Goal: Task Accomplishment & Management: Manage account settings

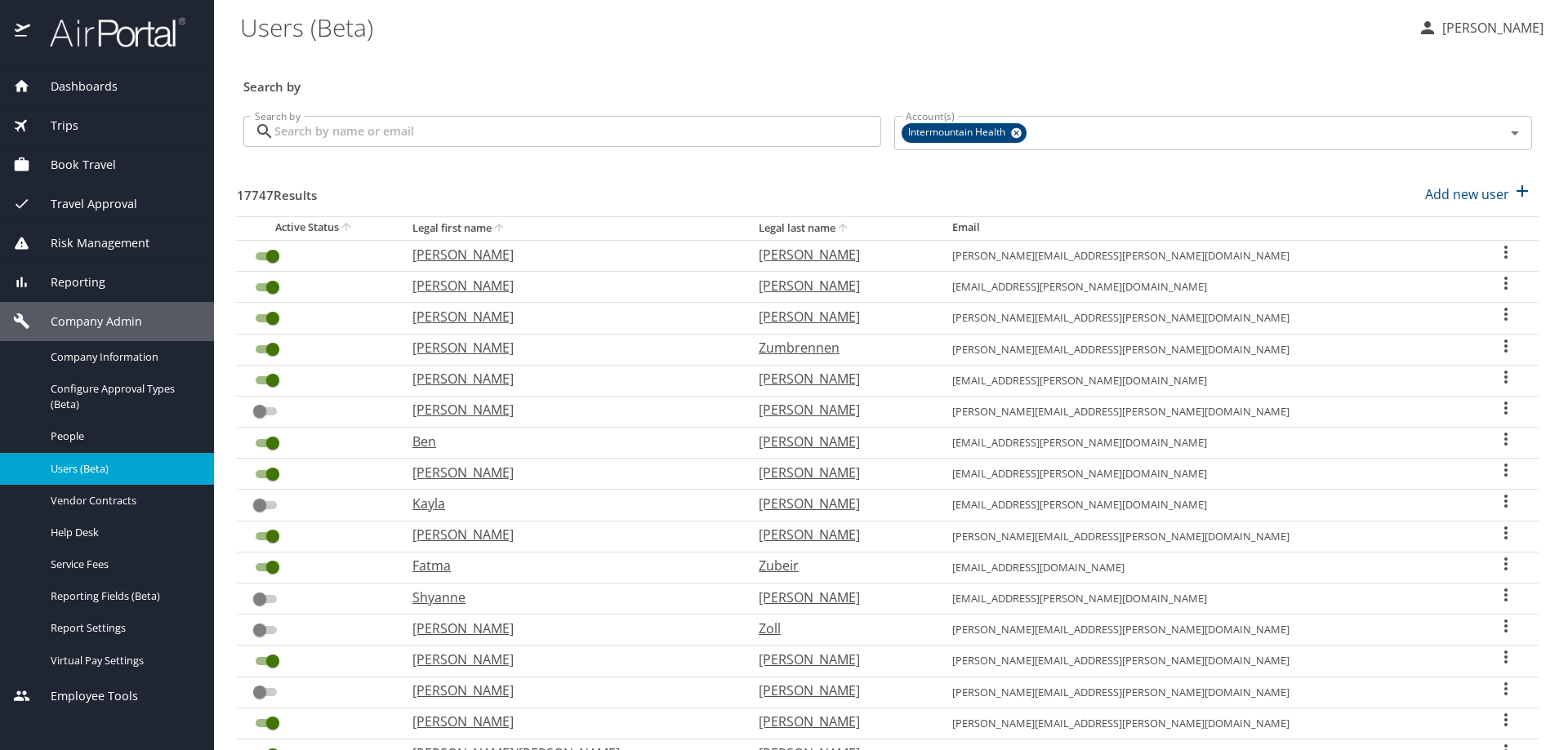
click at [299, 137] on input "Search by" at bounding box center [577, 132] width 607 height 31
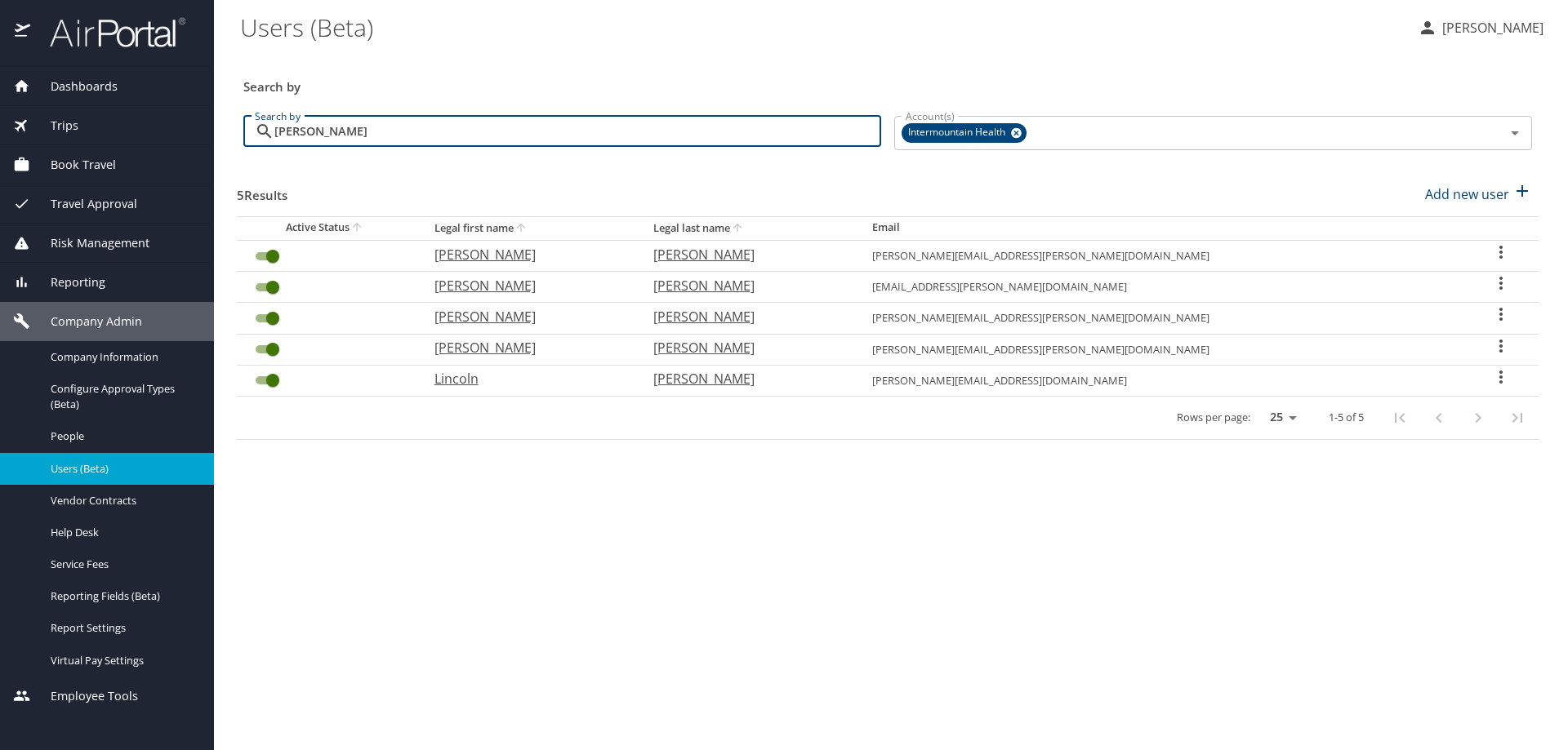
type input "[PERSON_NAME]"
click at [1491, 374] on icon "User Search Table" at bounding box center [1500, 377] width 20 height 20
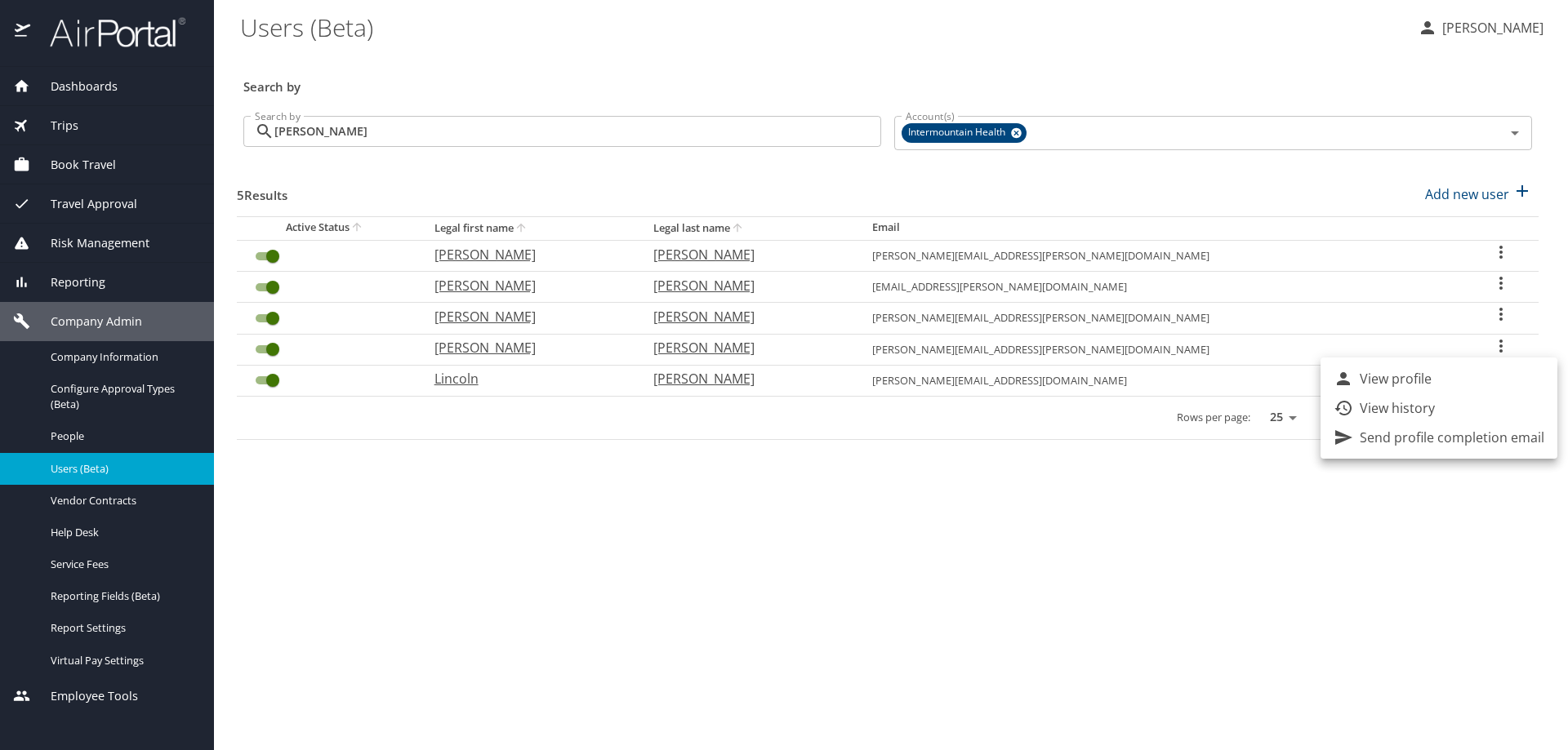
click at [1486, 374] on li "View profile" at bounding box center [1438, 378] width 237 height 29
select select "US"
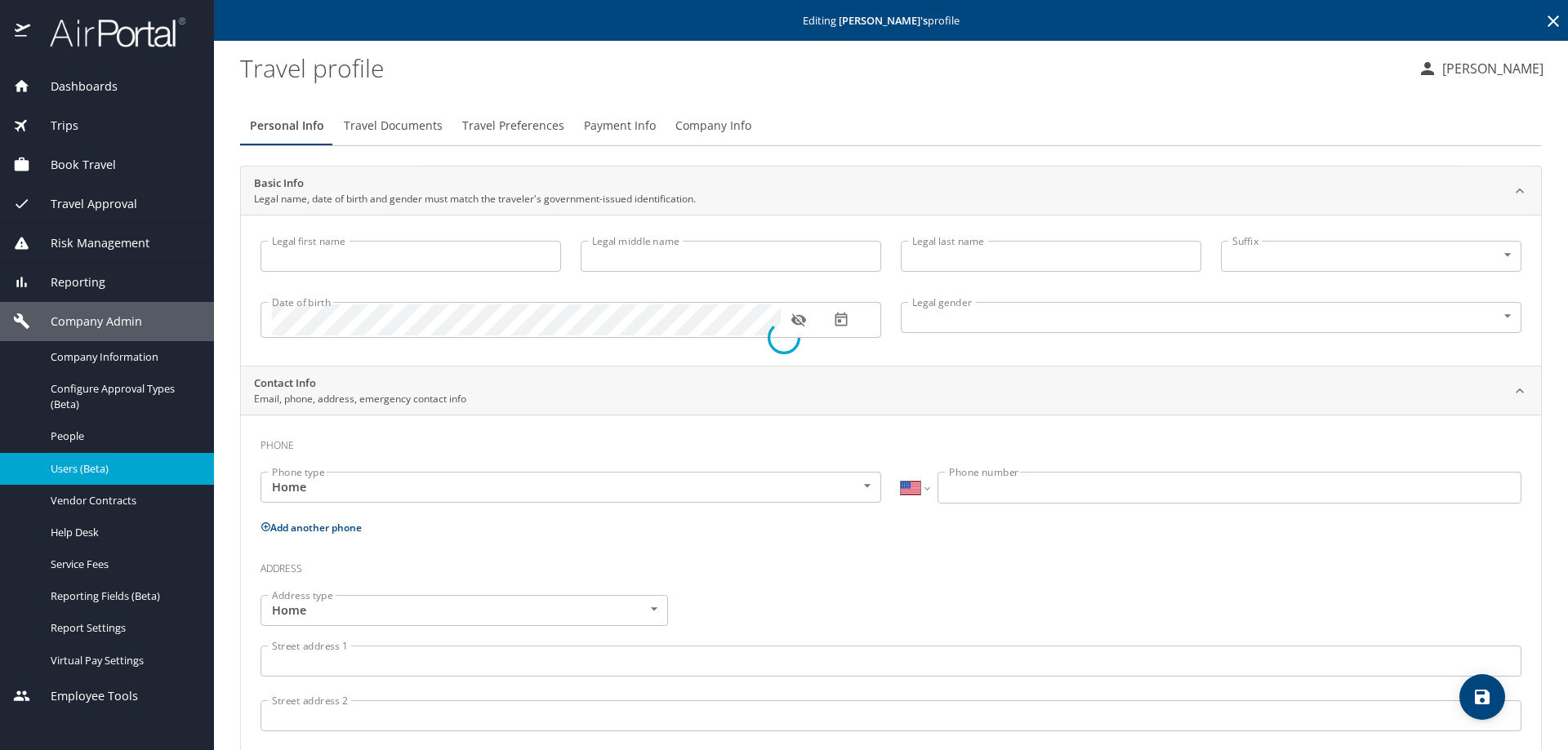
type input "Lincoln"
type input "[PERSON_NAME]"
type input "[DEMOGRAPHIC_DATA]"
select select "US"
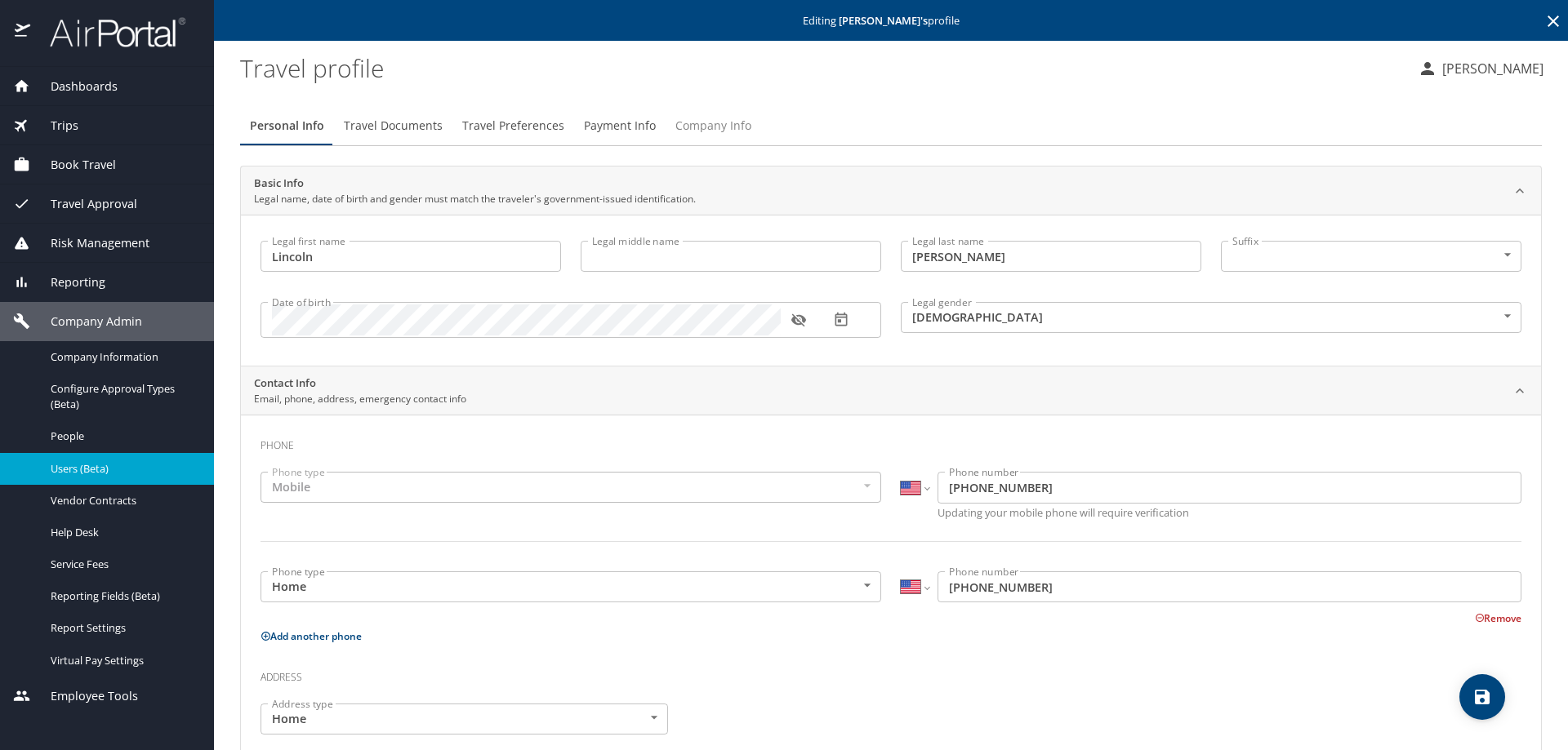
click at [701, 117] on span "Company Info" at bounding box center [713, 126] width 76 height 21
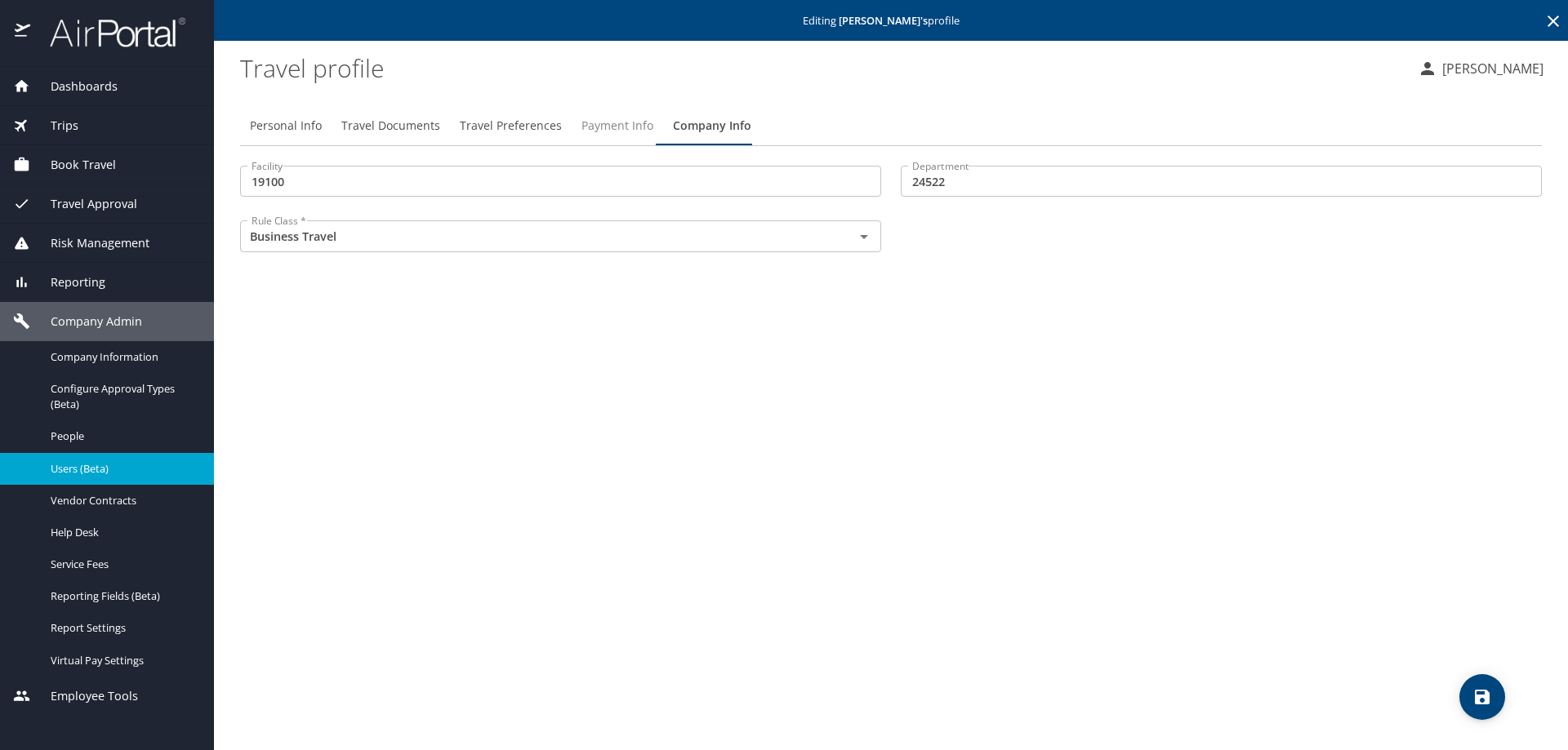
click at [594, 114] on button "Payment Info" at bounding box center [617, 126] width 91 height 40
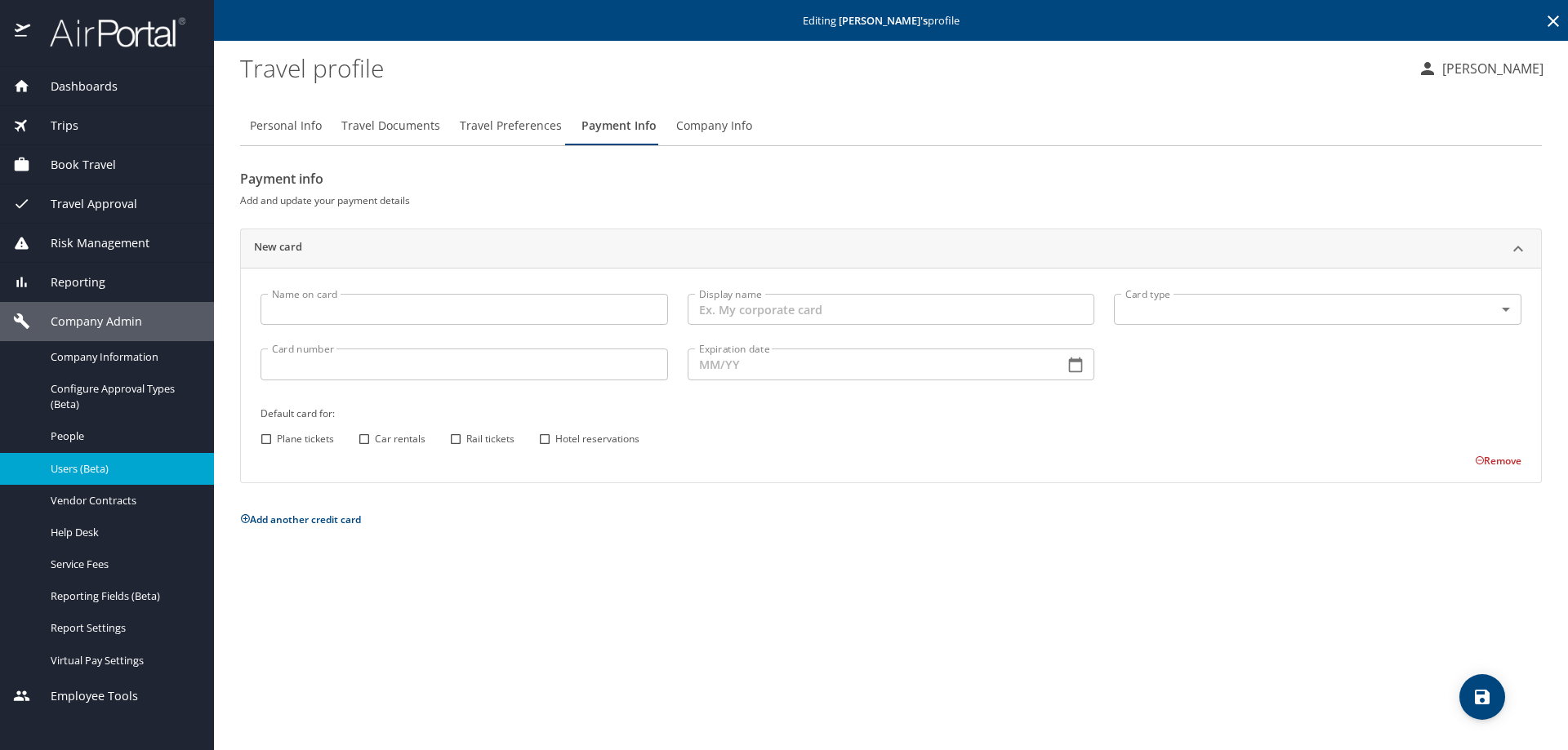
click at [291, 301] on input "Name on card" at bounding box center [464, 310] width 407 height 31
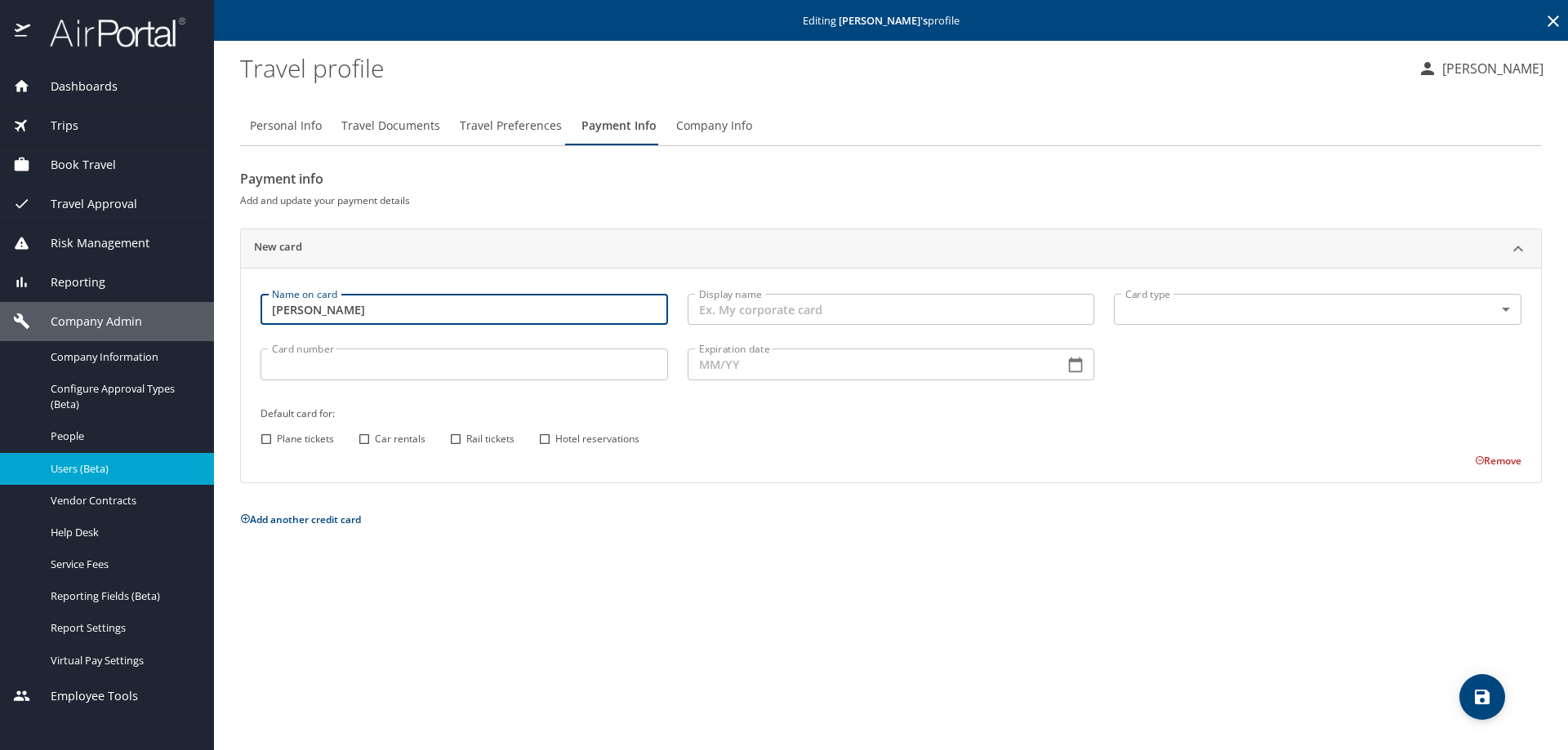
type input "[PERSON_NAME]"
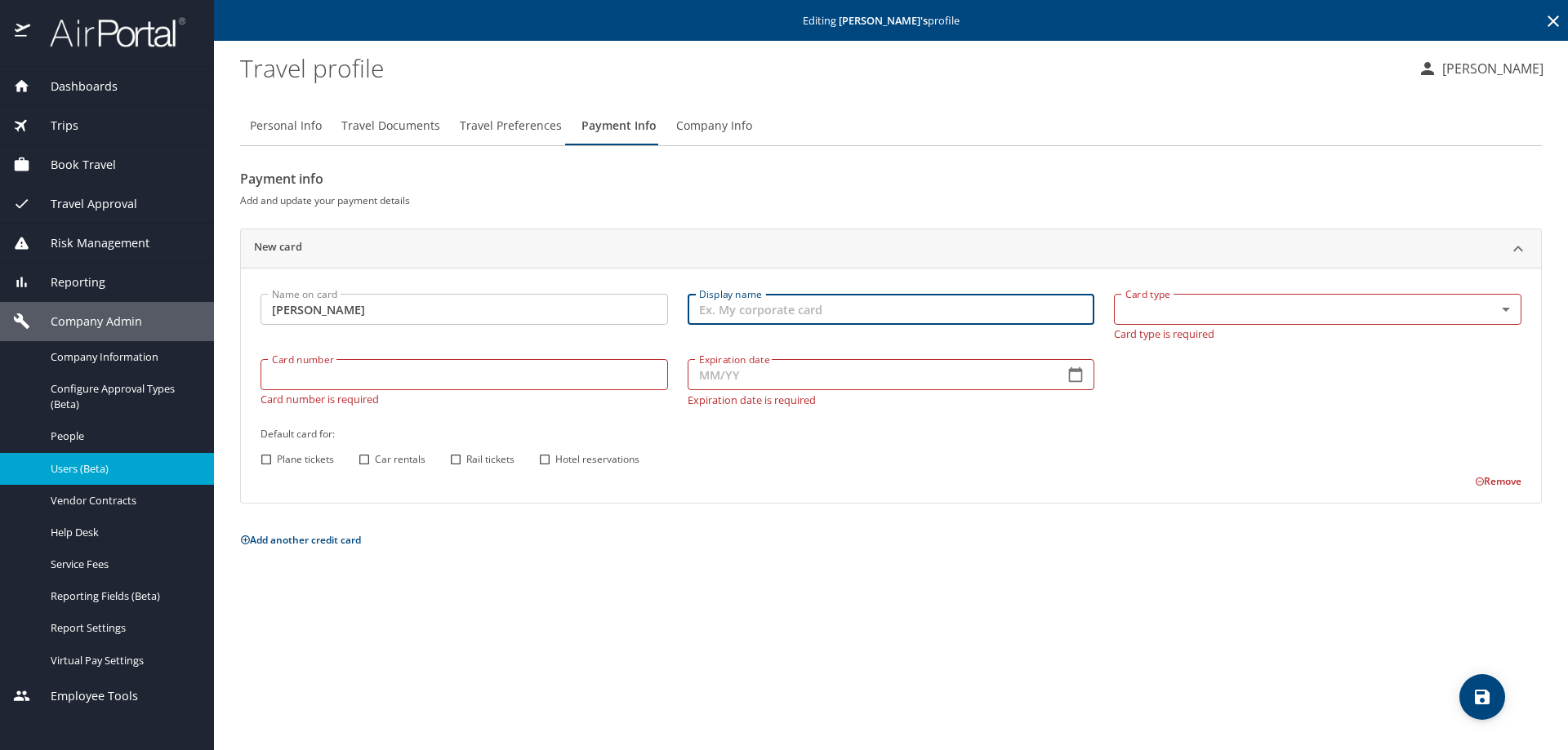
click at [1140, 307] on body "Dashboards AirPortal 360™ Manager My Travel Dashboard Trips Airtinerary® Lookup…" at bounding box center [784, 375] width 1568 height 750
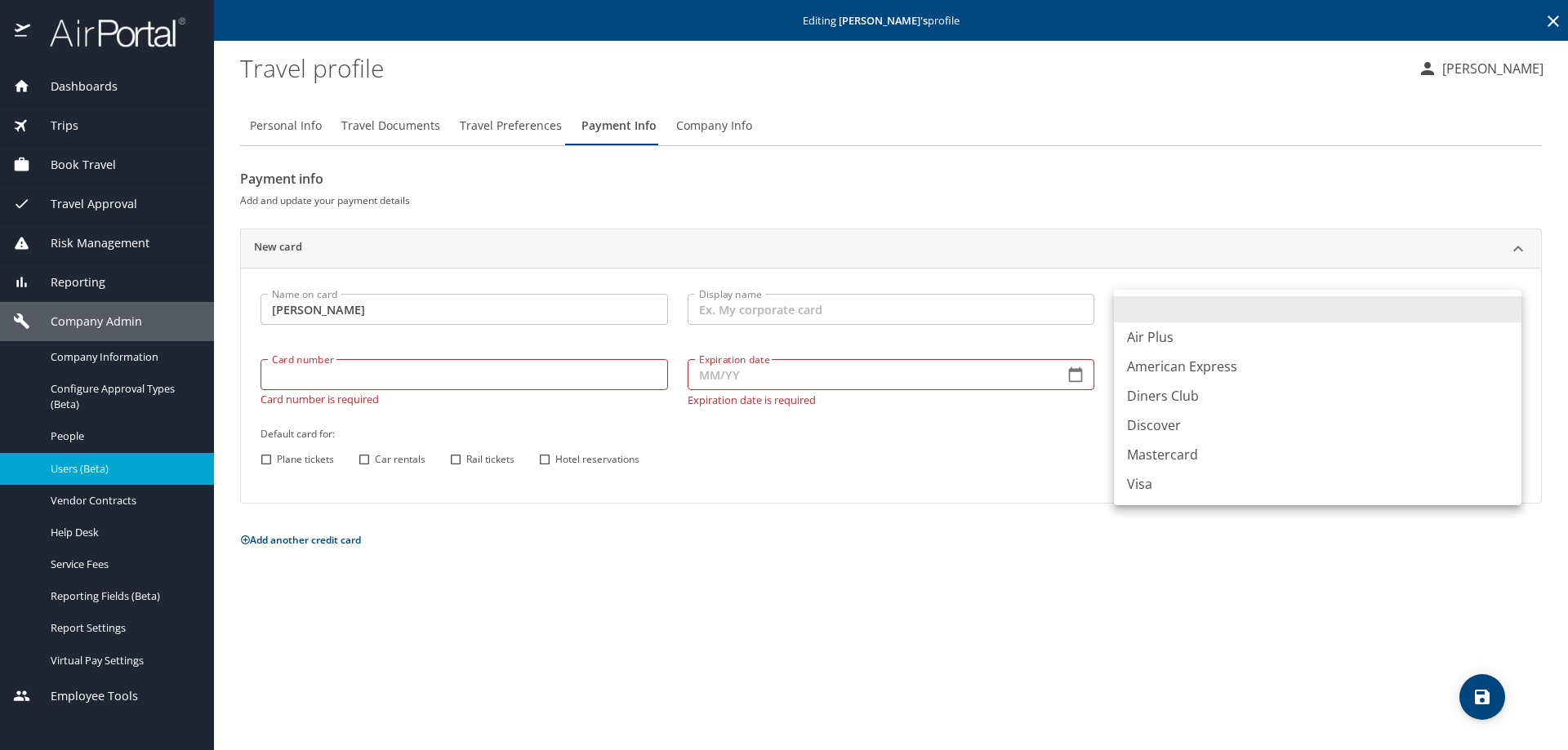
click at [1145, 486] on li "Visa" at bounding box center [1317, 484] width 407 height 29
type input "VI"
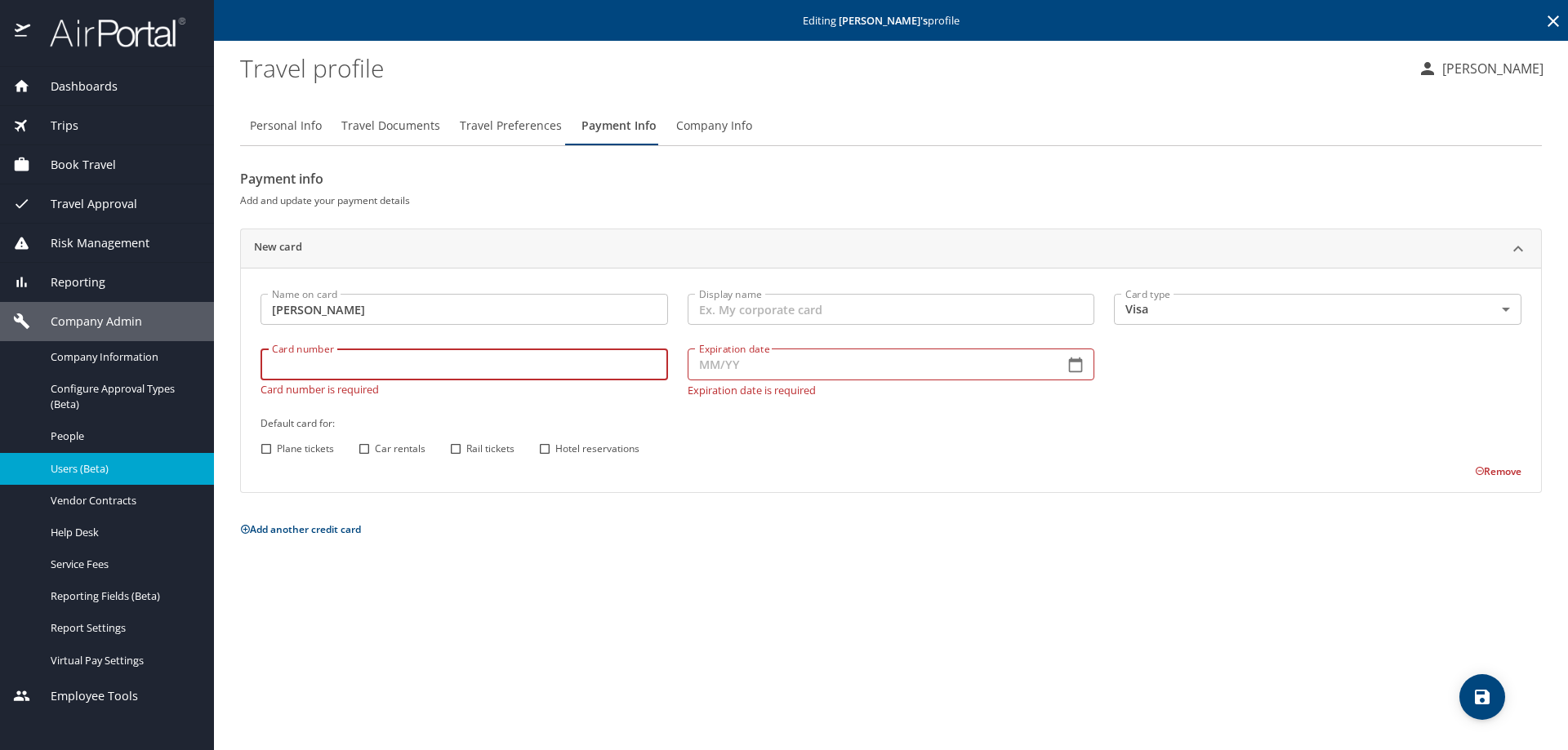
click at [319, 371] on input "Card number" at bounding box center [464, 364] width 407 height 31
type input "[CREDIT_CARD_NUMBER]"
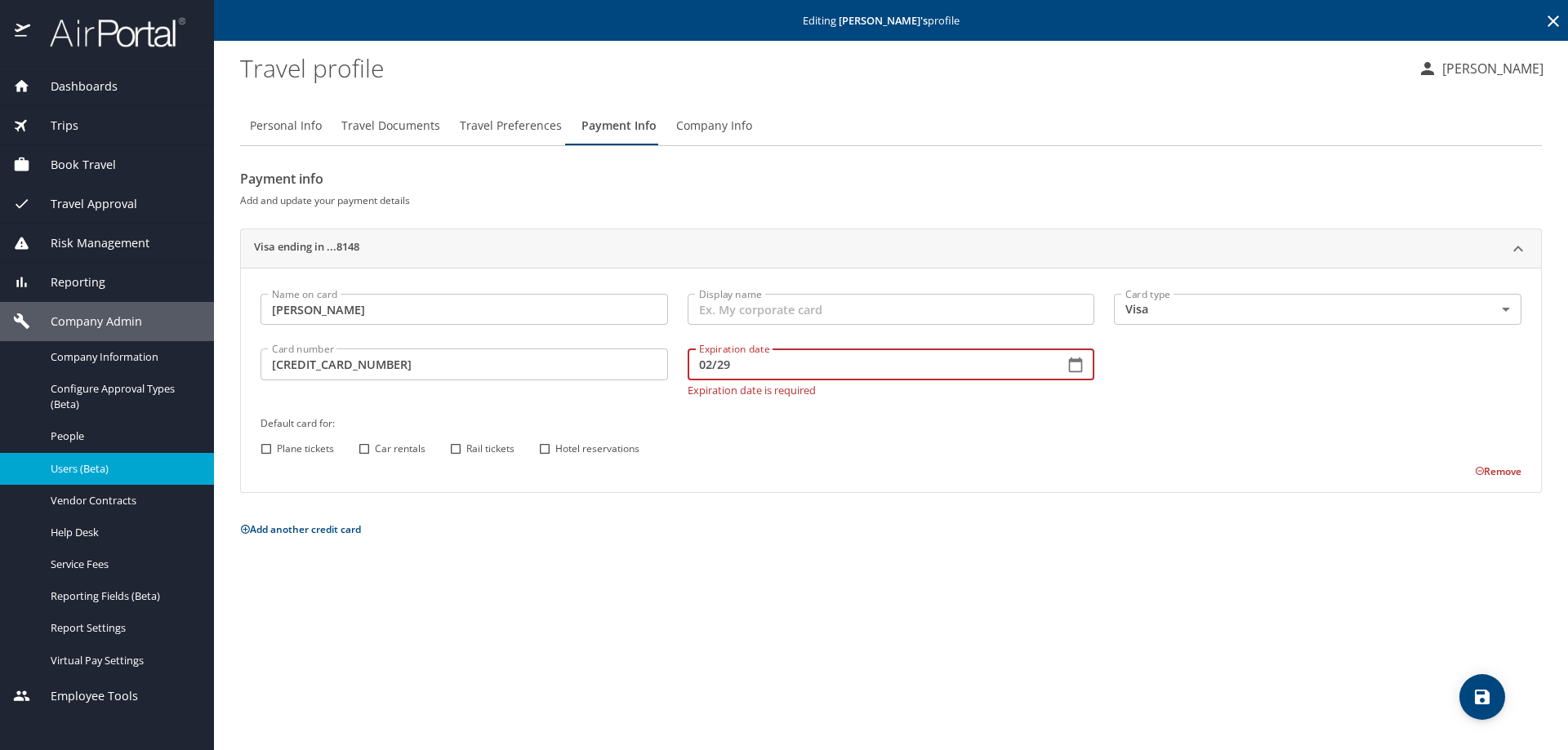
type input "02/29"
click at [263, 447] on input "Plane tickets" at bounding box center [266, 448] width 22 height 22
checkbox input "true"
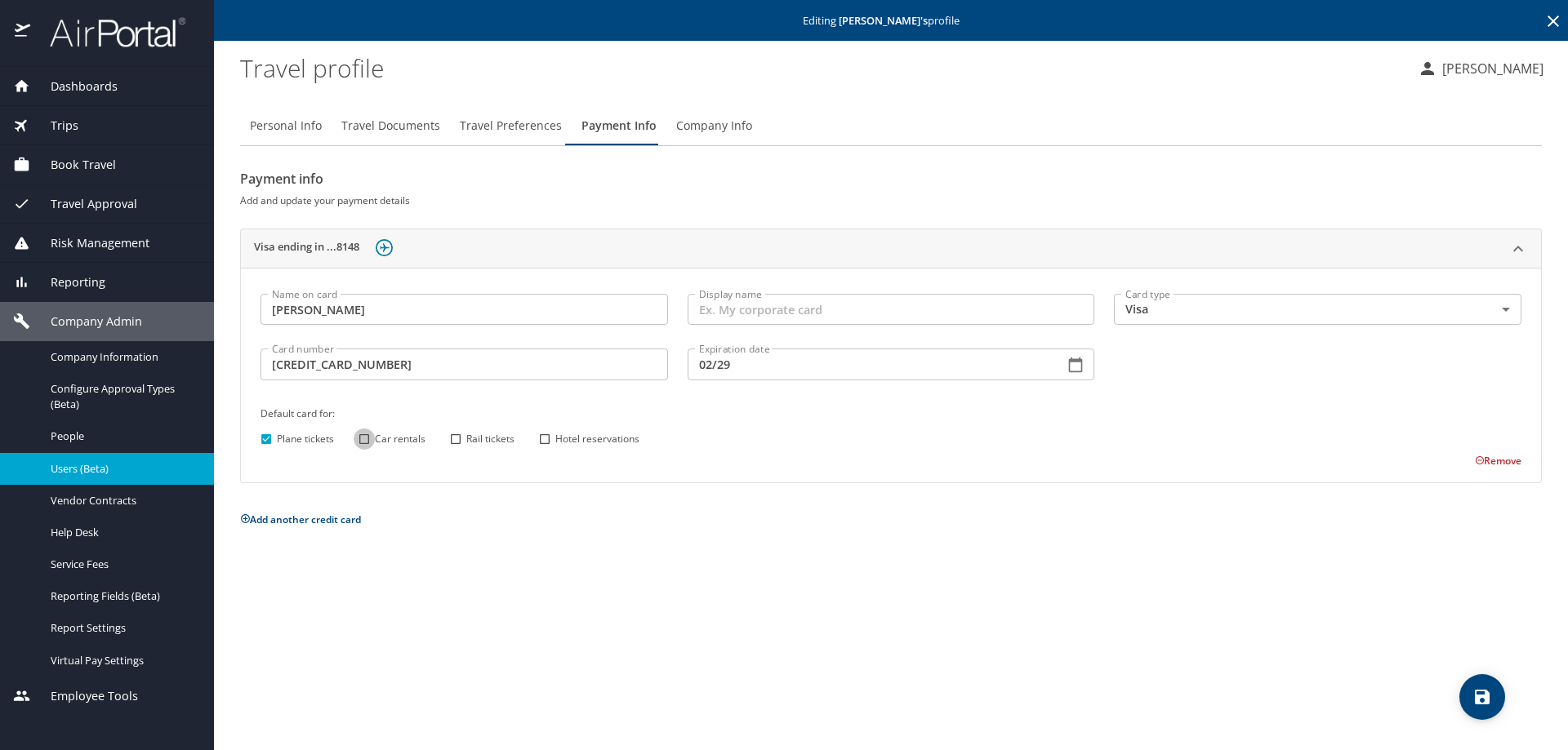
click at [359, 438] on input "Car rentals" at bounding box center [364, 439] width 22 height 22
checkbox input "true"
click at [545, 438] on input "Hotel reservations" at bounding box center [544, 439] width 22 height 22
checkbox input "true"
click at [1478, 682] on button "save" at bounding box center [1481, 697] width 46 height 46
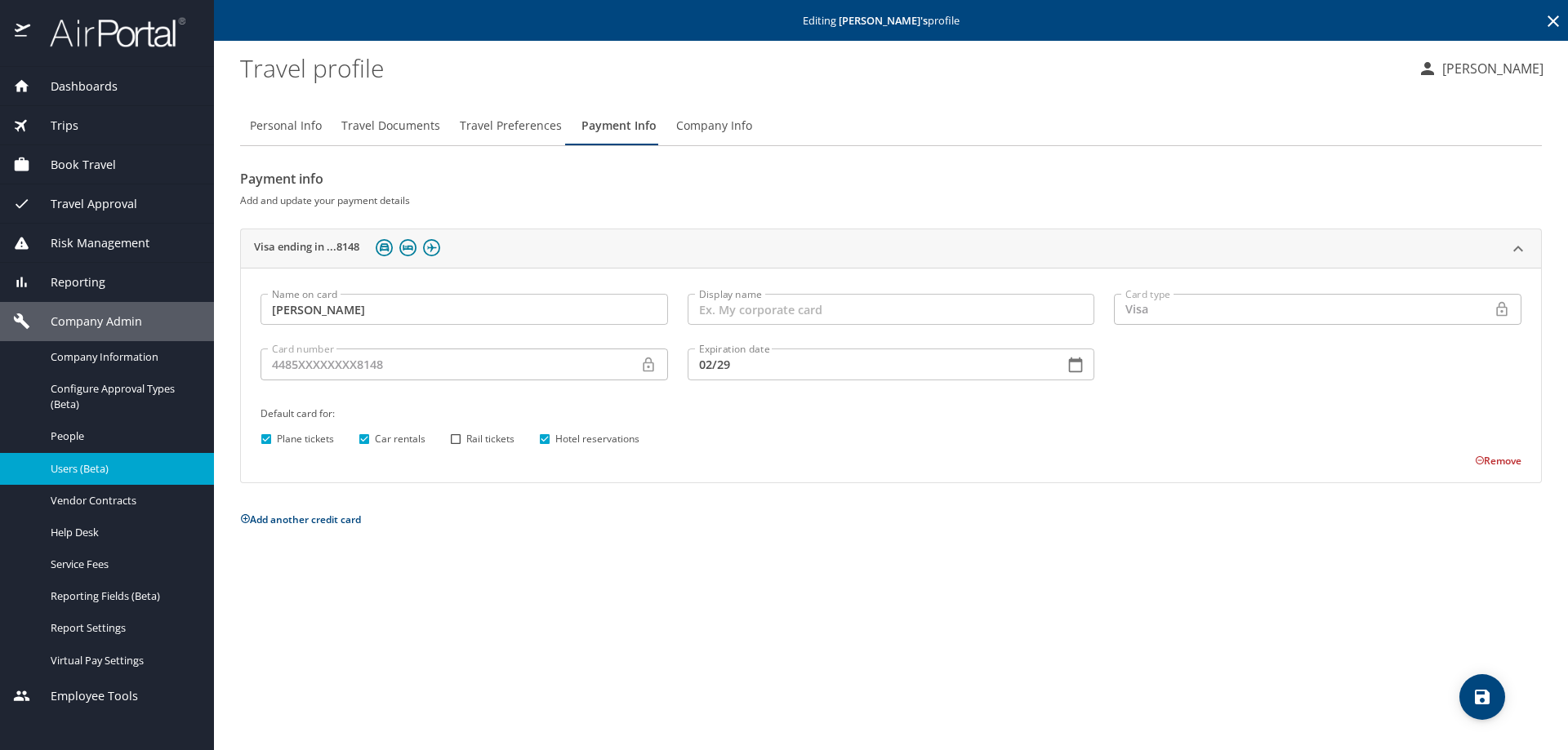
click at [1553, 19] on icon at bounding box center [1553, 21] width 20 height 20
